Goal: Information Seeking & Learning: Check status

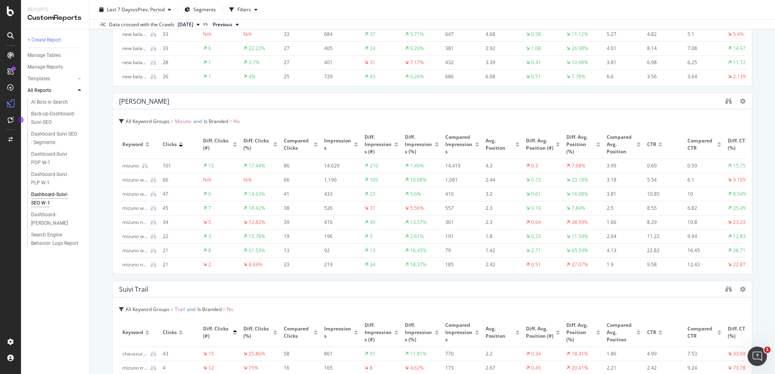
scroll to position [2443, 0]
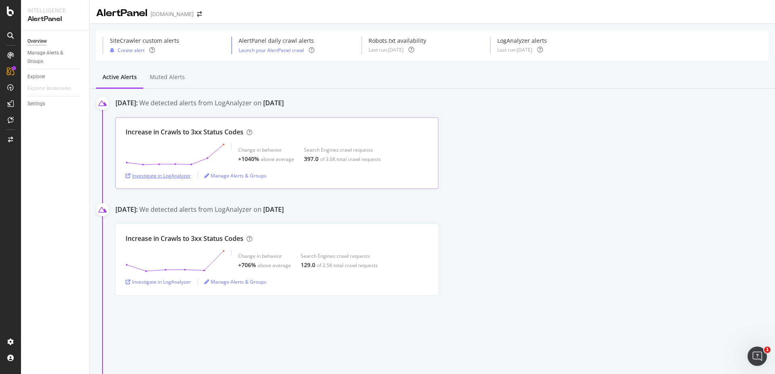
click at [179, 174] on div "Investigate in LogAnalyzer" at bounding box center [158, 175] width 65 height 7
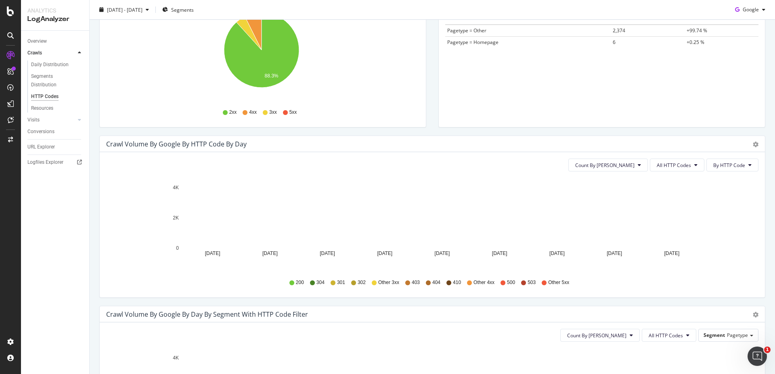
scroll to position [145, 0]
